Goal: Task Accomplishment & Management: Manage account settings

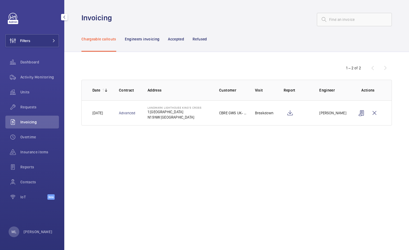
click at [35, 103] on div "Requests" at bounding box center [32, 107] width 54 height 13
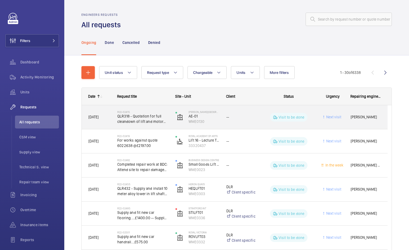
click at [221, 124] on div "--" at bounding box center [238, 117] width 36 height 17
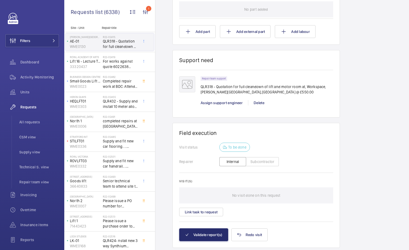
scroll to position [394, 0]
